Goal: Transaction & Acquisition: Download file/media

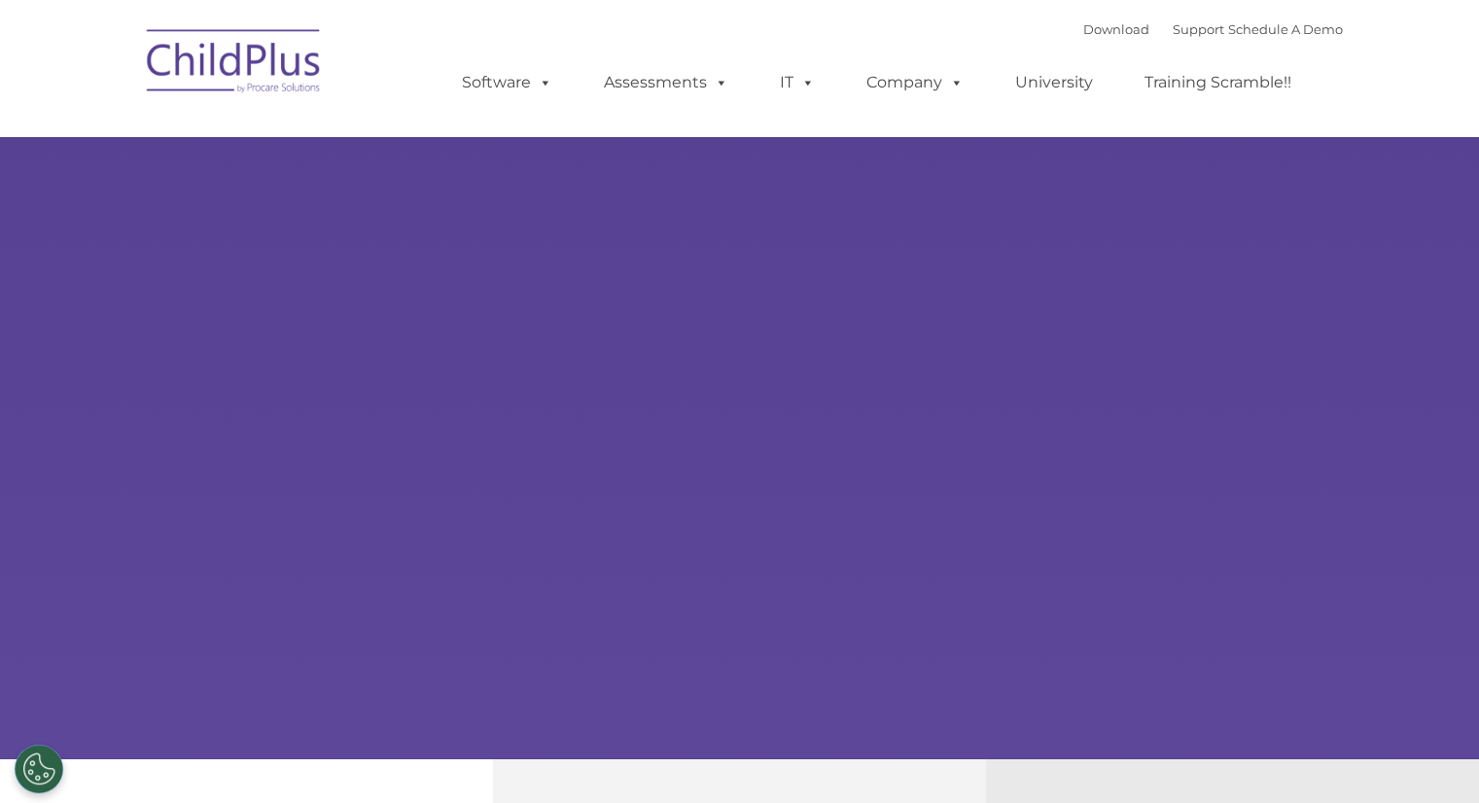
select select "MEDIUM"
type input ""
click at [755, 335] on div "Learn More Request a Demo The Future of ChildPlus is Here! Boost your productiv…" at bounding box center [739, 379] width 1479 height 759
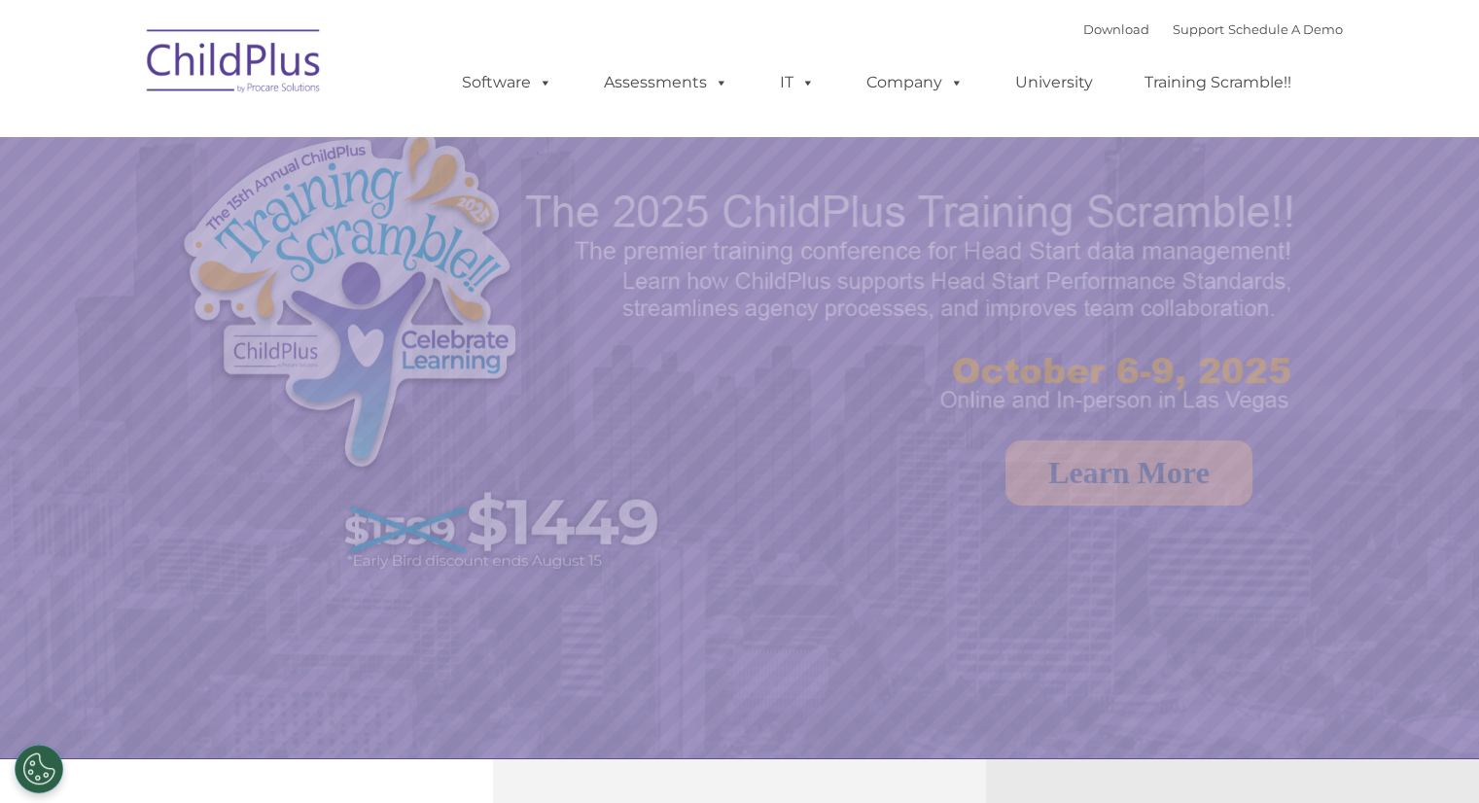
select select "MEDIUM"
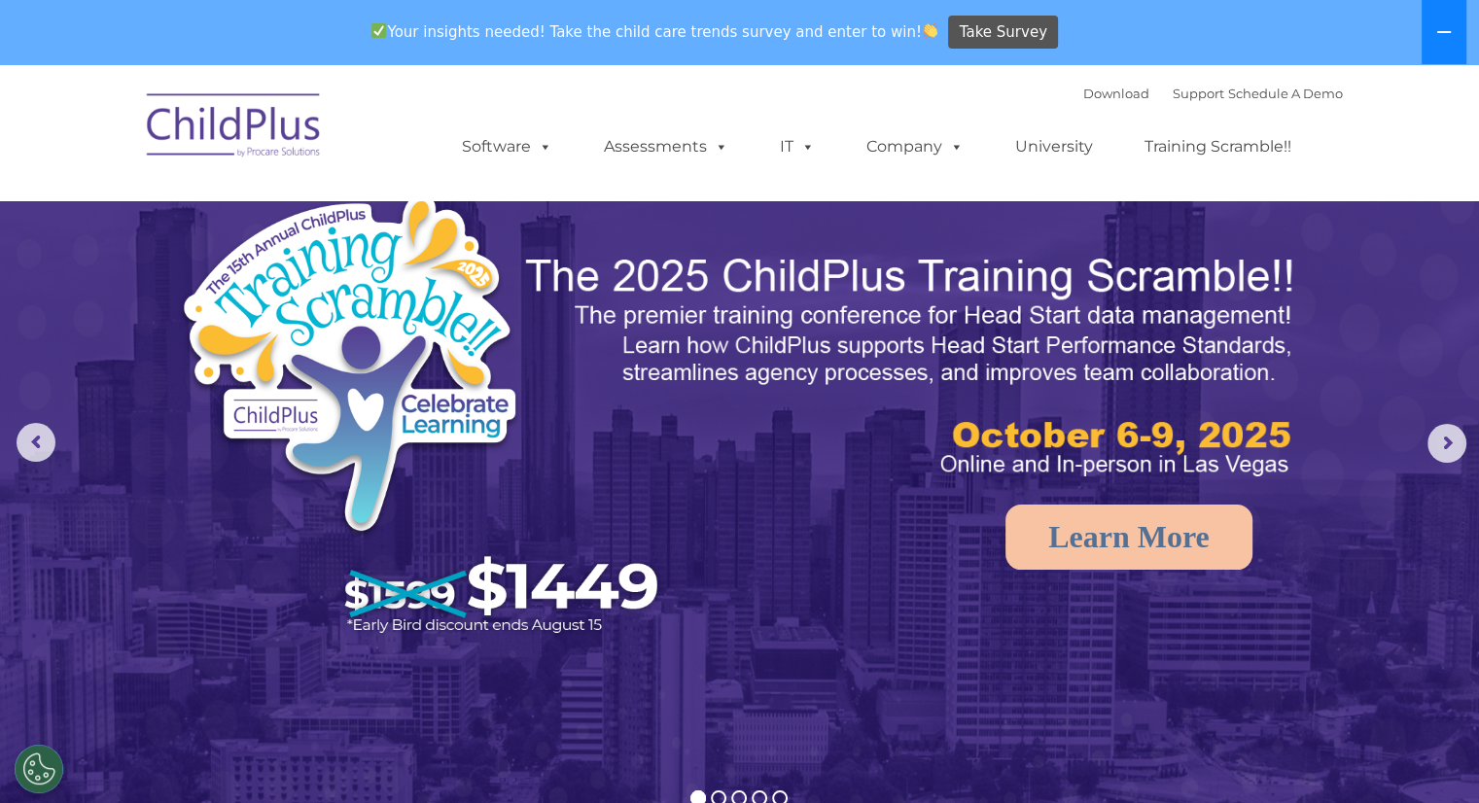
click at [1442, 30] on icon at bounding box center [1444, 32] width 16 height 16
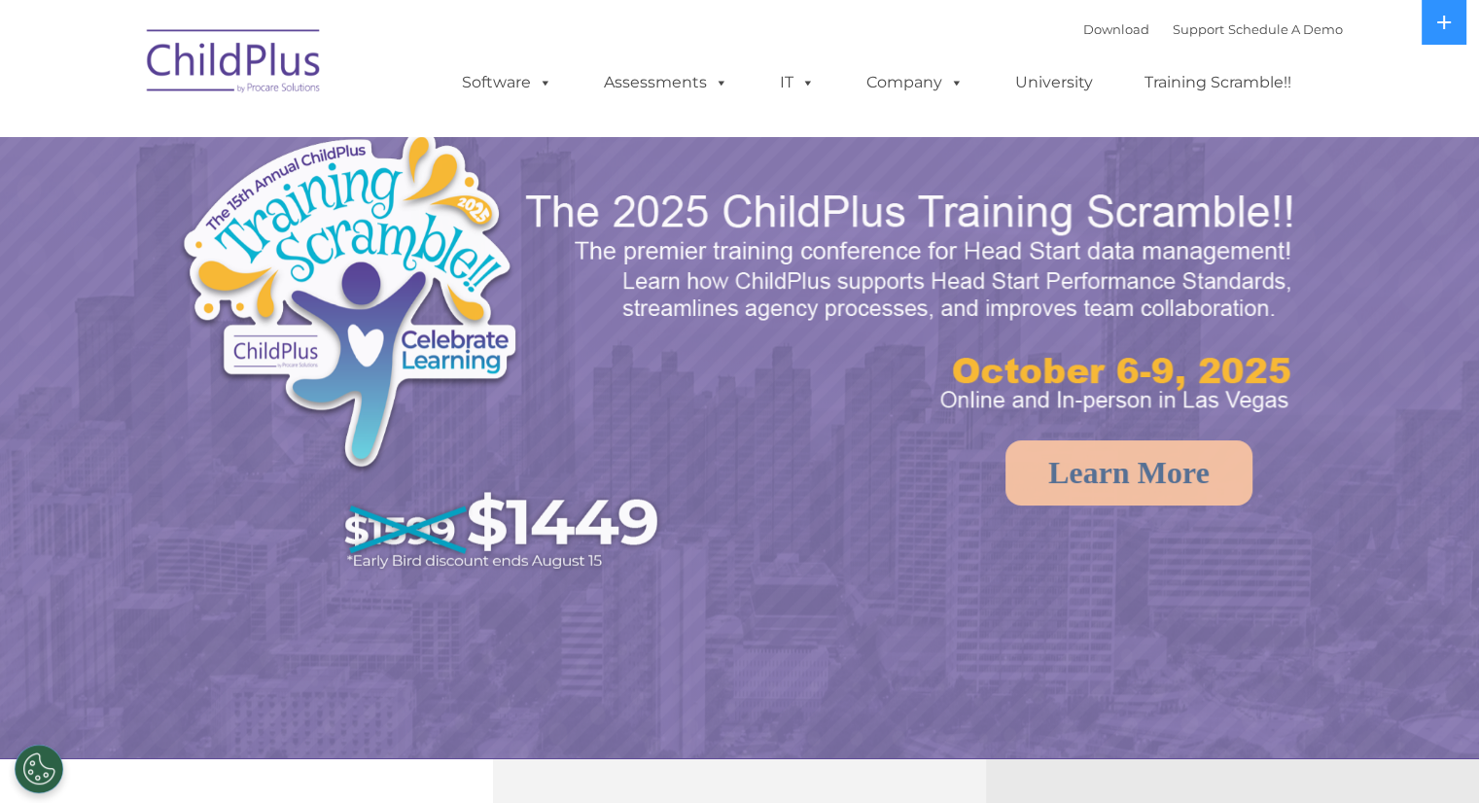
select select "MEDIUM"
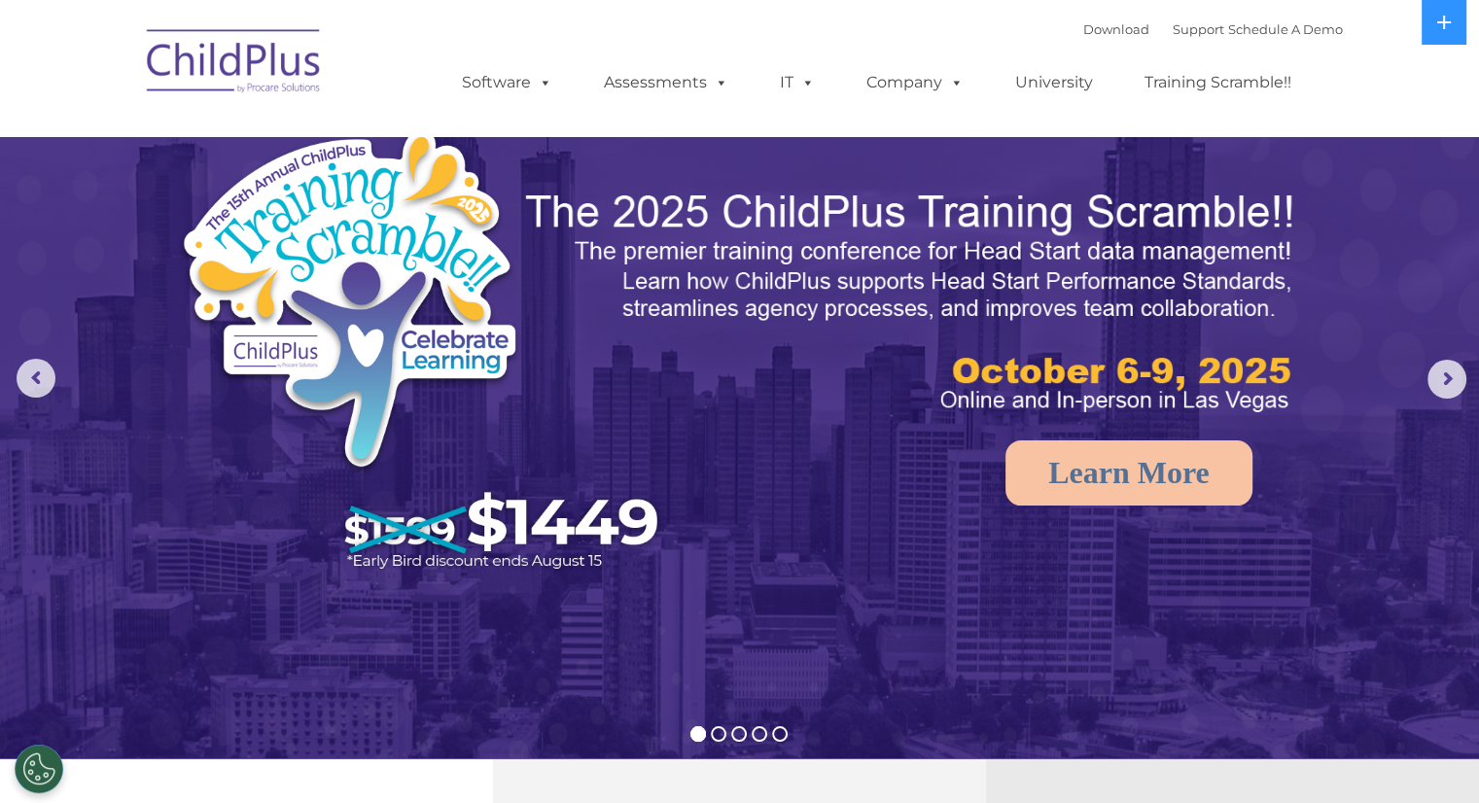
click at [818, 594] on img at bounding box center [739, 465] width 1479 height 931
click at [1083, 36] on link "Download" at bounding box center [1116, 29] width 66 height 16
